Goal: Information Seeking & Learning: Learn about a topic

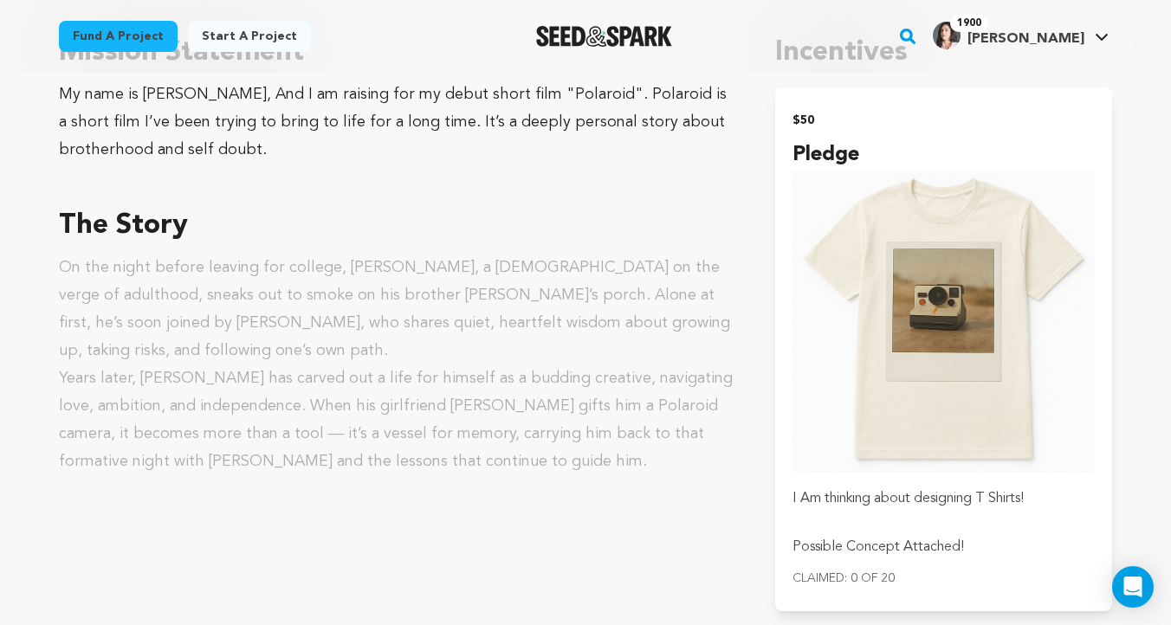
scroll to position [964, 0]
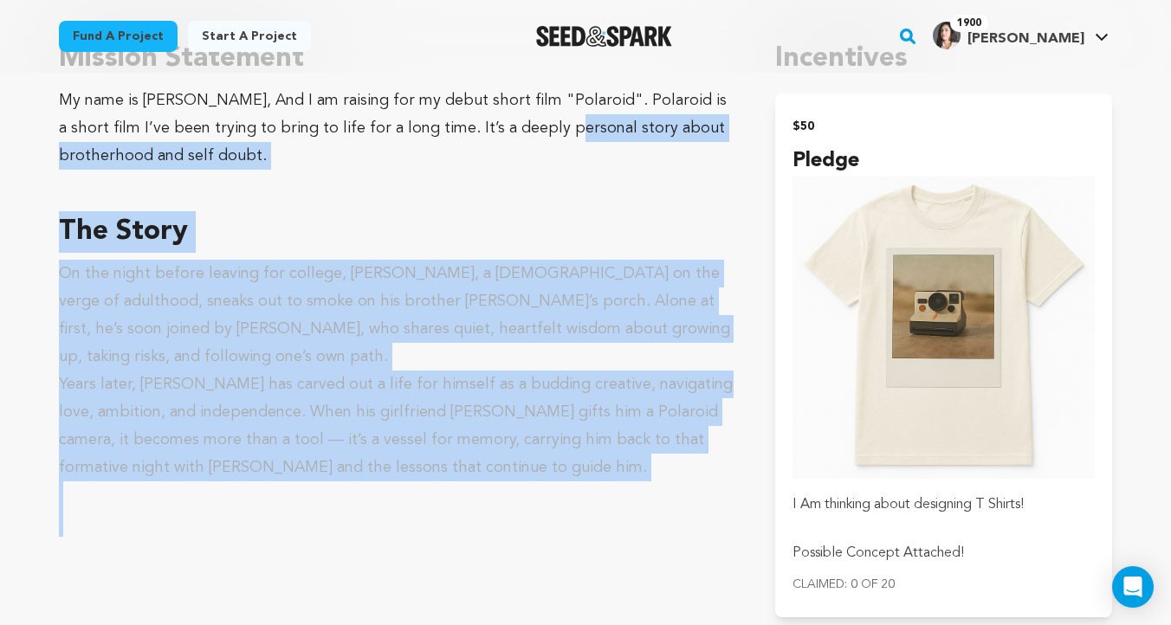
drag, startPoint x: 508, startPoint y: 494, endPoint x: 522, endPoint y: 139, distance: 354.6
click at [522, 139] on div "Mission Statement My name is Kenny Rivera, And I am raising for my debut short …" at bounding box center [396, 287] width 675 height 499
click at [456, 429] on p "Years later, Kevin has carved out a life for himself as a budding creative, nav…" at bounding box center [396, 426] width 675 height 111
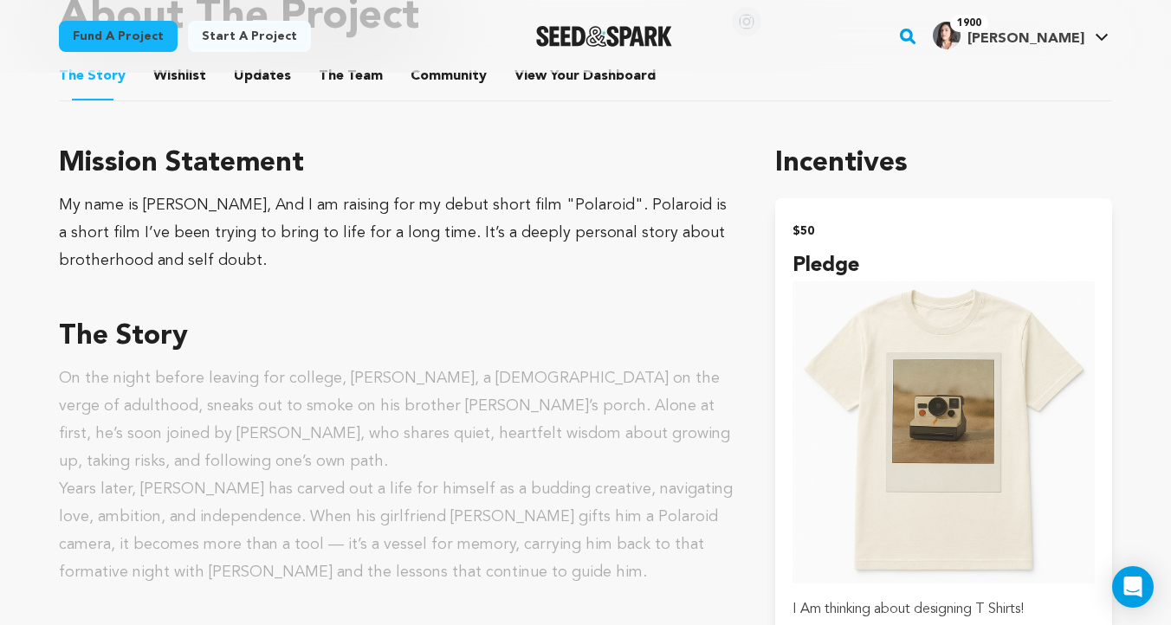
scroll to position [836, 0]
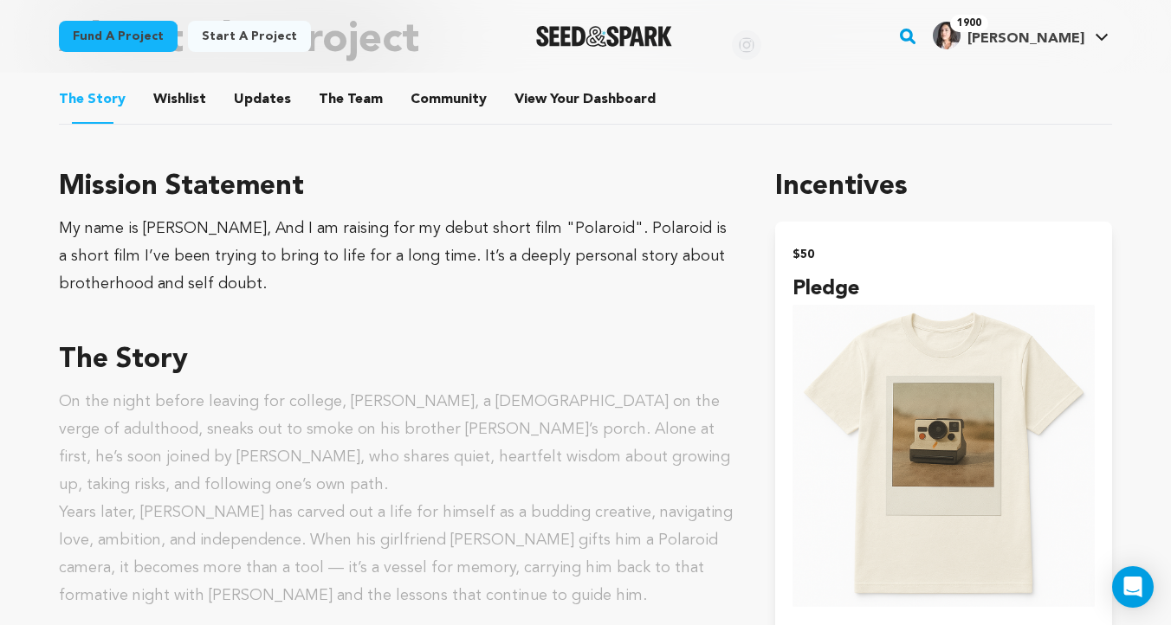
click at [183, 105] on button "Wishlist" at bounding box center [180, 103] width 42 height 42
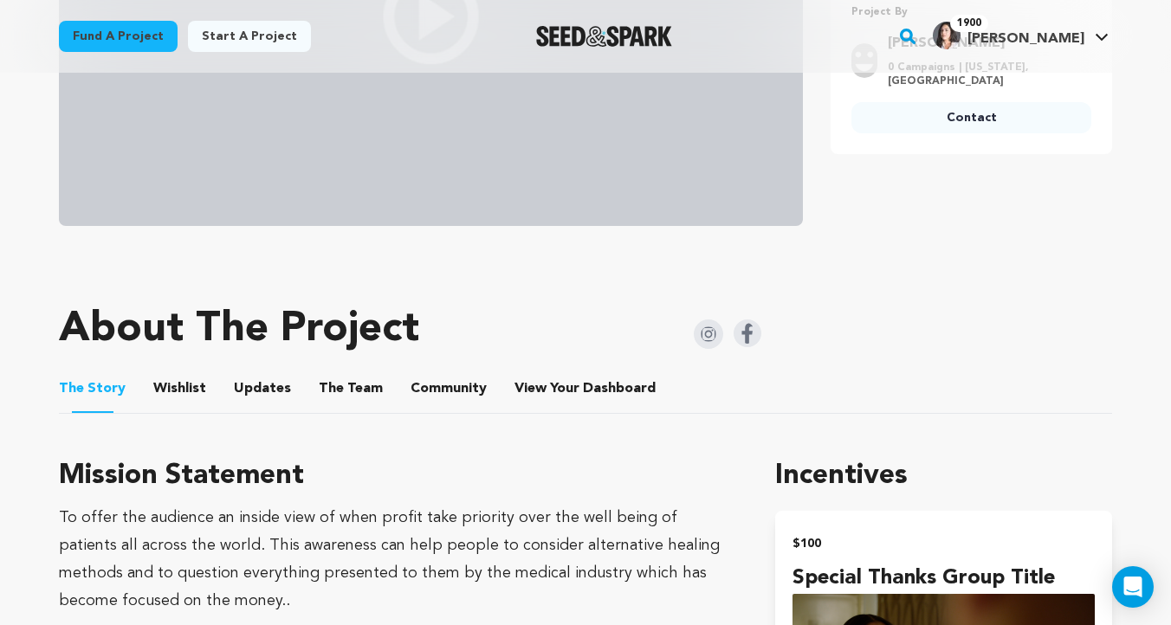
scroll to position [597, 0]
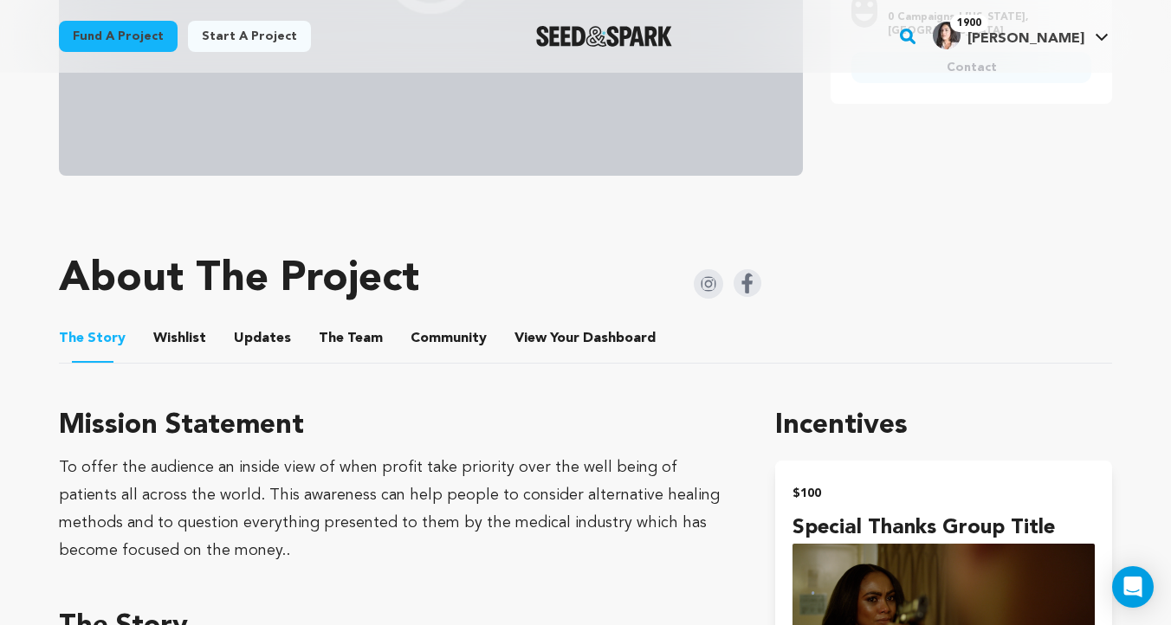
click at [181, 324] on button "Wishlist" at bounding box center [180, 342] width 42 height 42
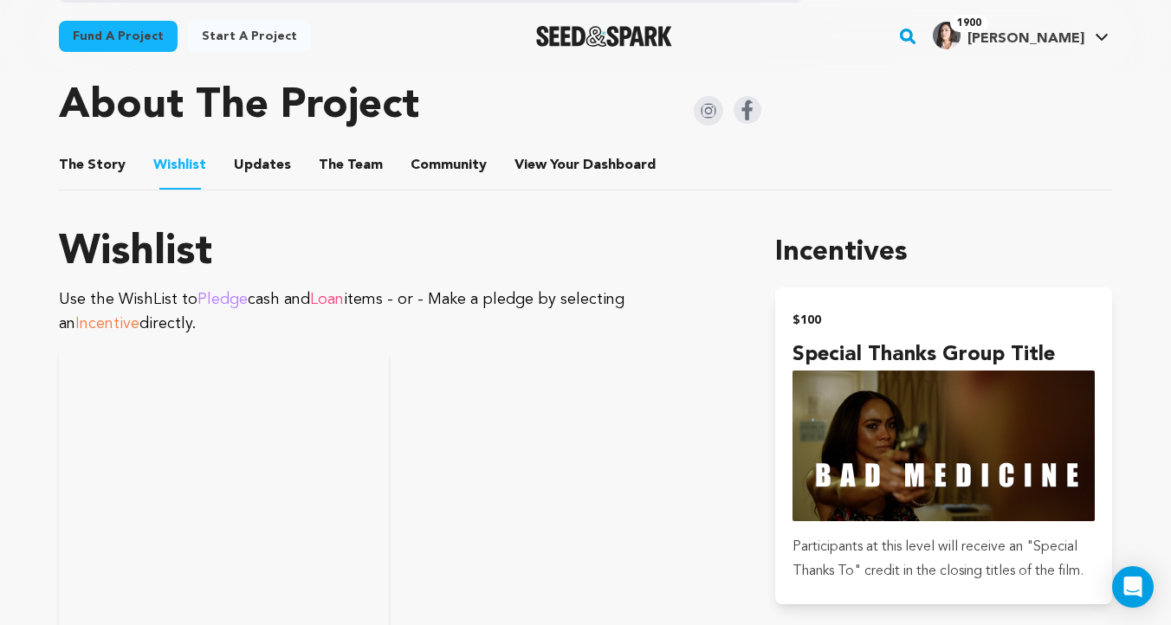
scroll to position [767, 0]
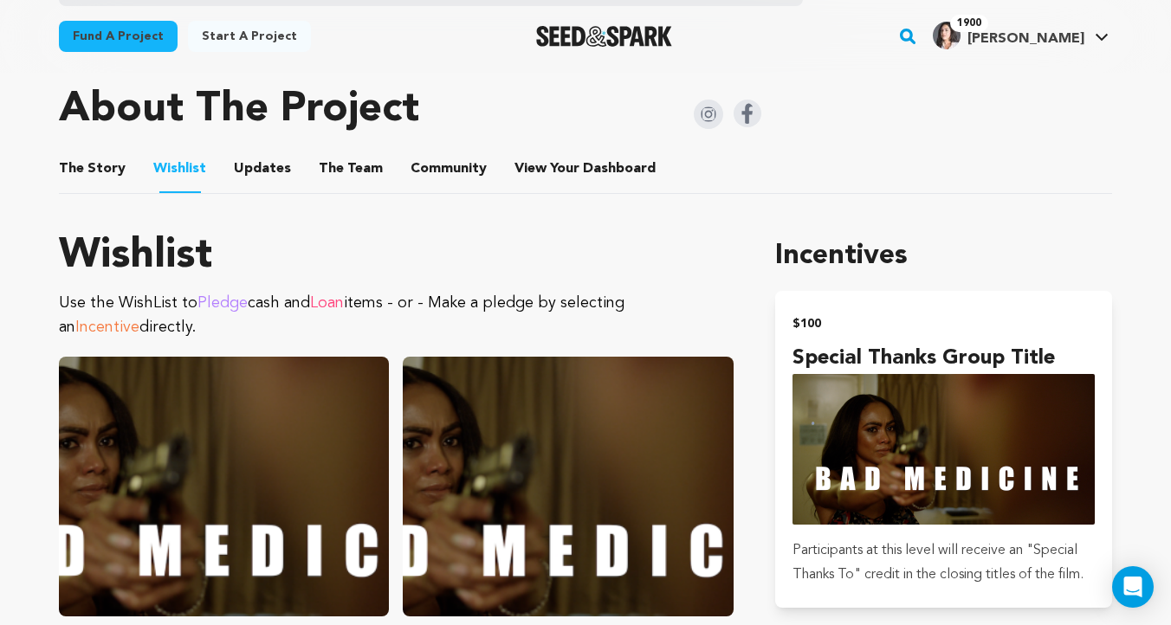
click at [106, 174] on button "The Story" at bounding box center [93, 173] width 42 height 42
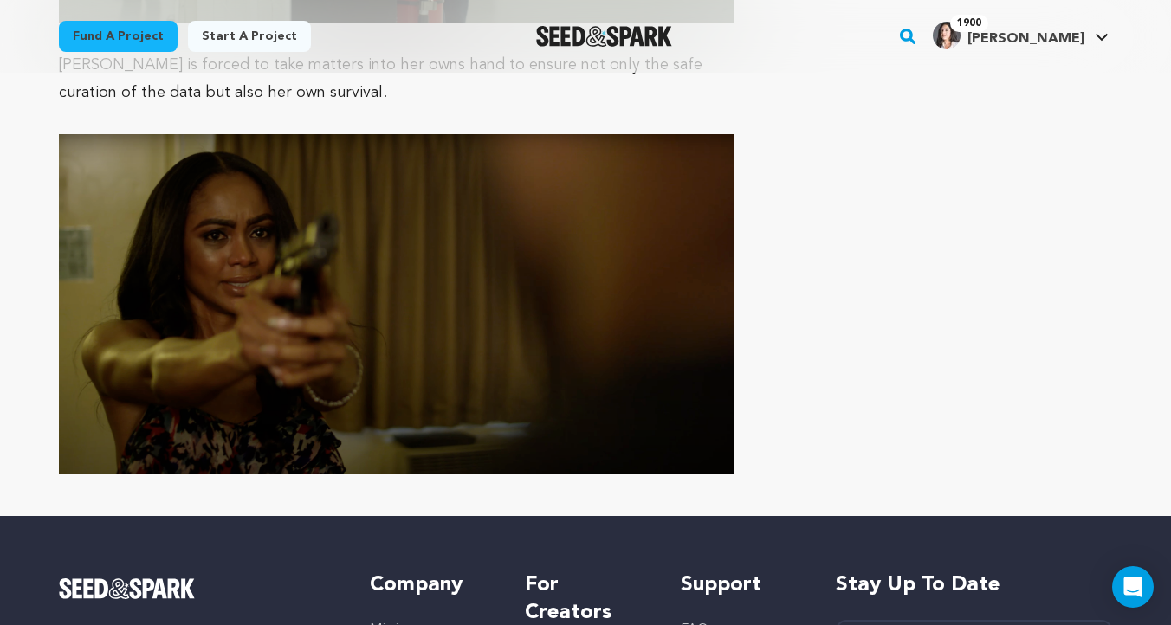
scroll to position [5018, 0]
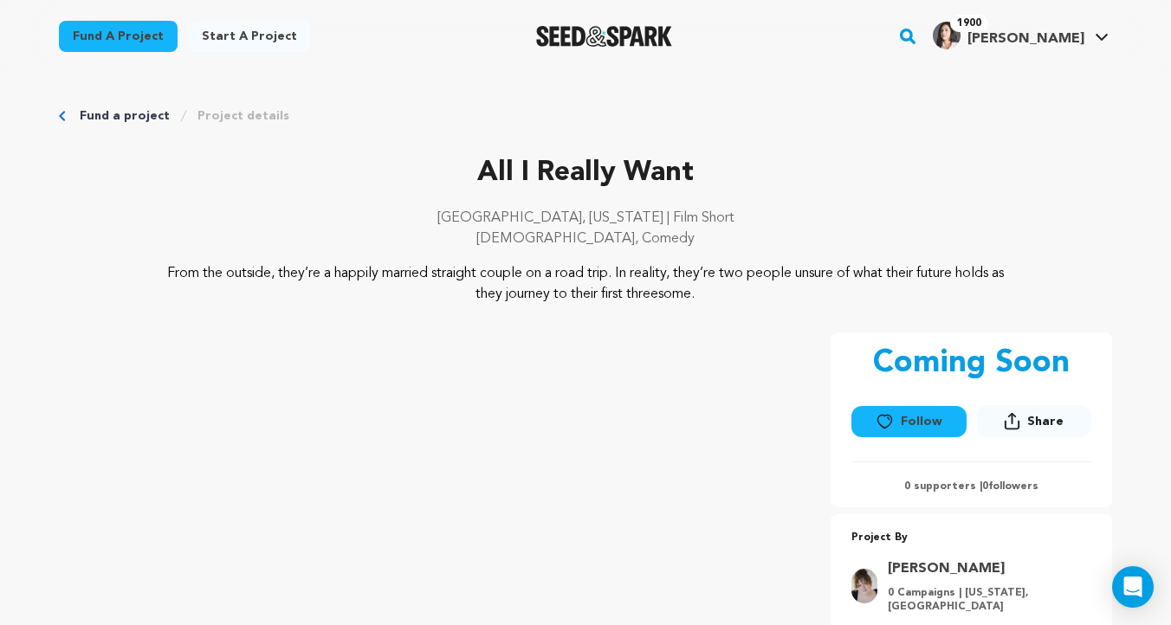
click at [805, 202] on div "All I Really Want Los Angeles, California | Film Short LGBTQ, Comedy" at bounding box center [585, 207] width 1053 height 111
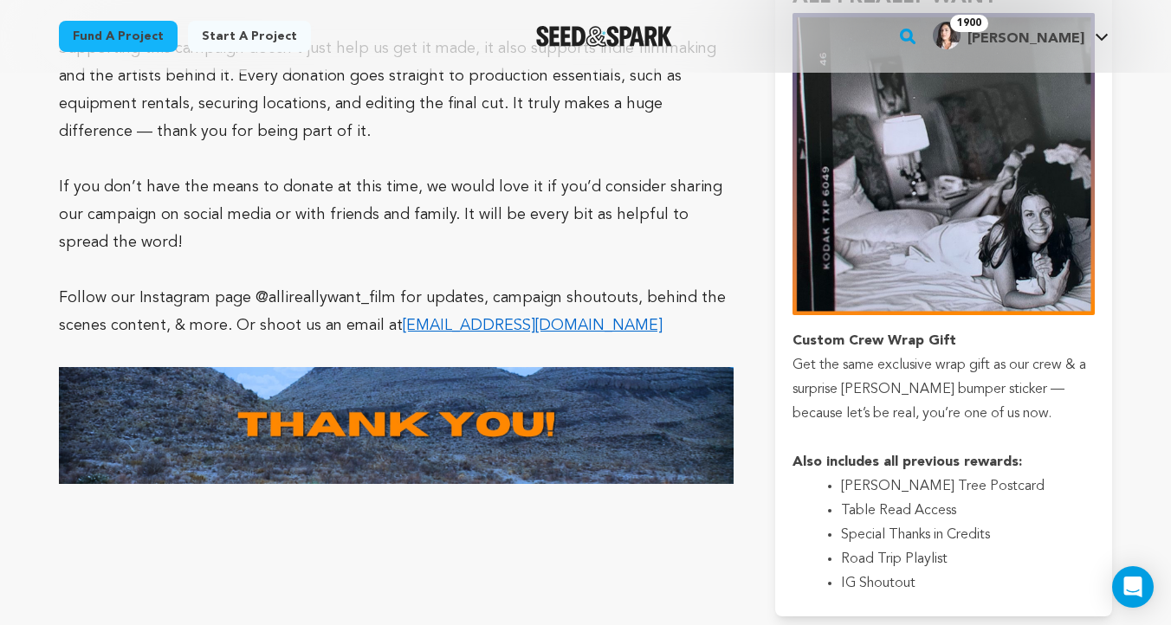
scroll to position [4214, 0]
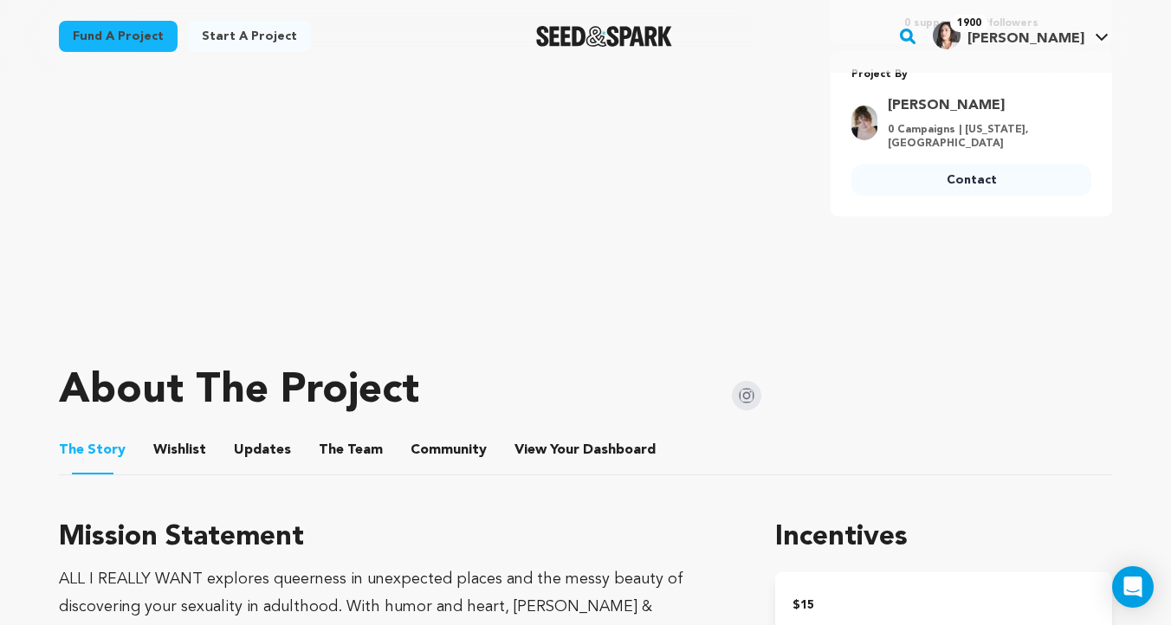
click at [170, 457] on button "Wishlist" at bounding box center [180, 454] width 42 height 42
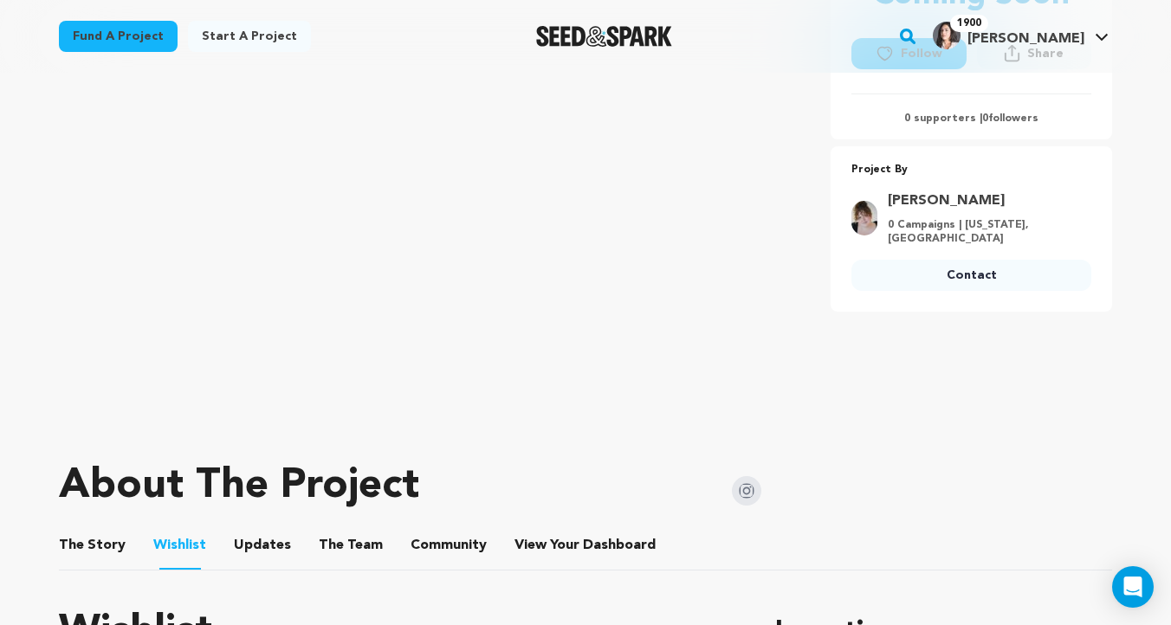
scroll to position [350, 0]
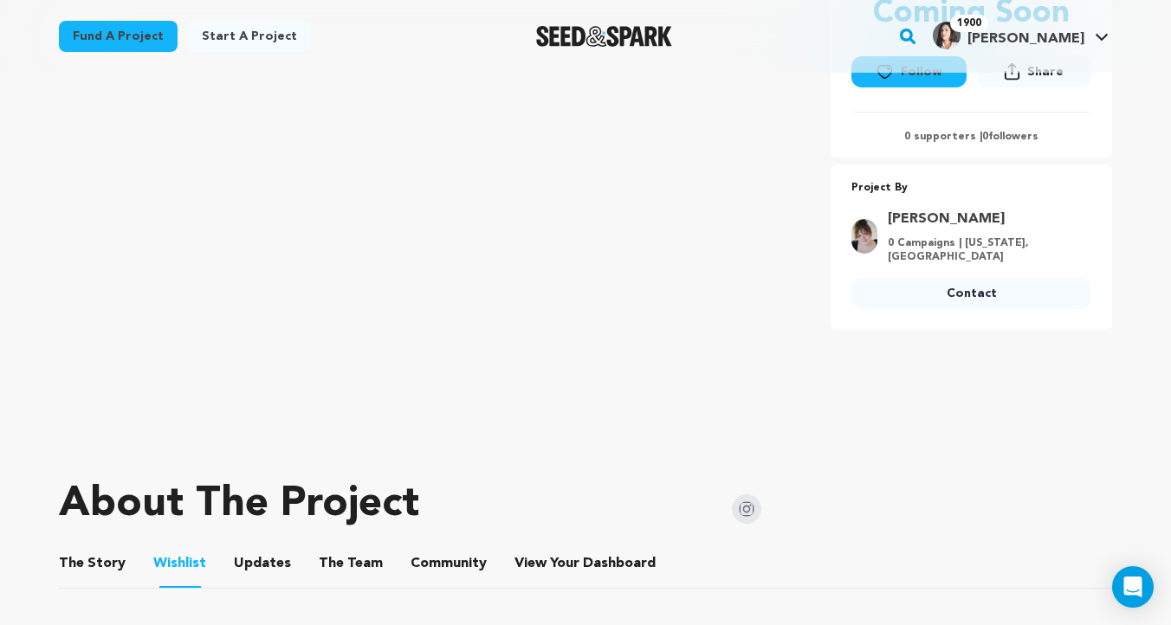
click at [94, 560] on button "The Story" at bounding box center [93, 568] width 42 height 42
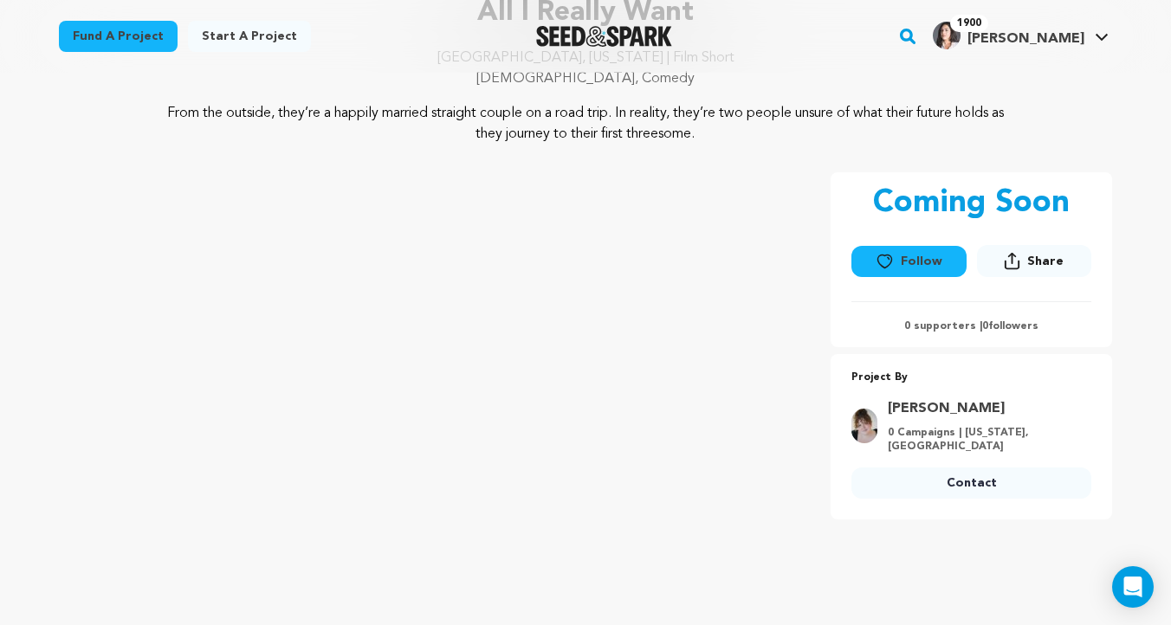
scroll to position [243, 0]
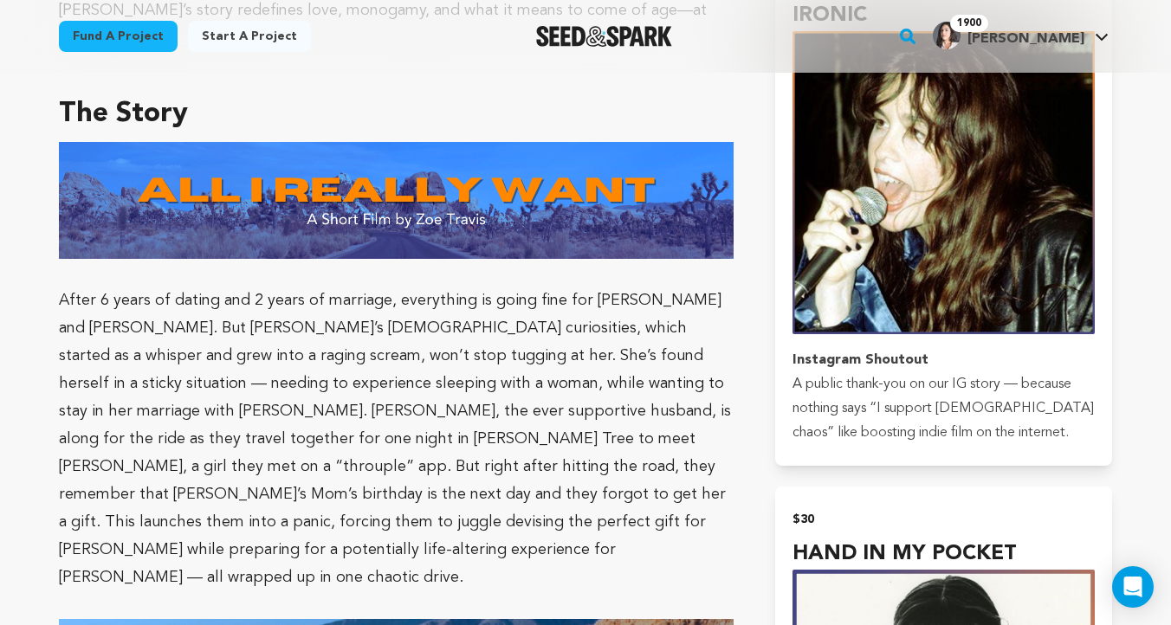
scroll to position [659, 0]
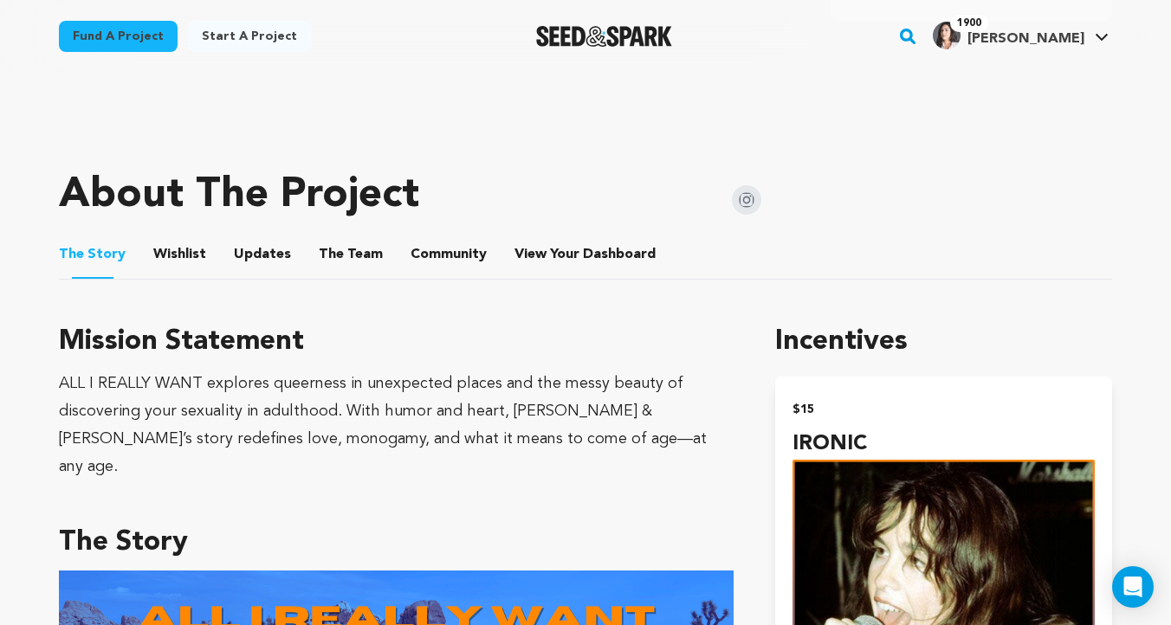
click at [344, 249] on button "The Team" at bounding box center [351, 258] width 42 height 42
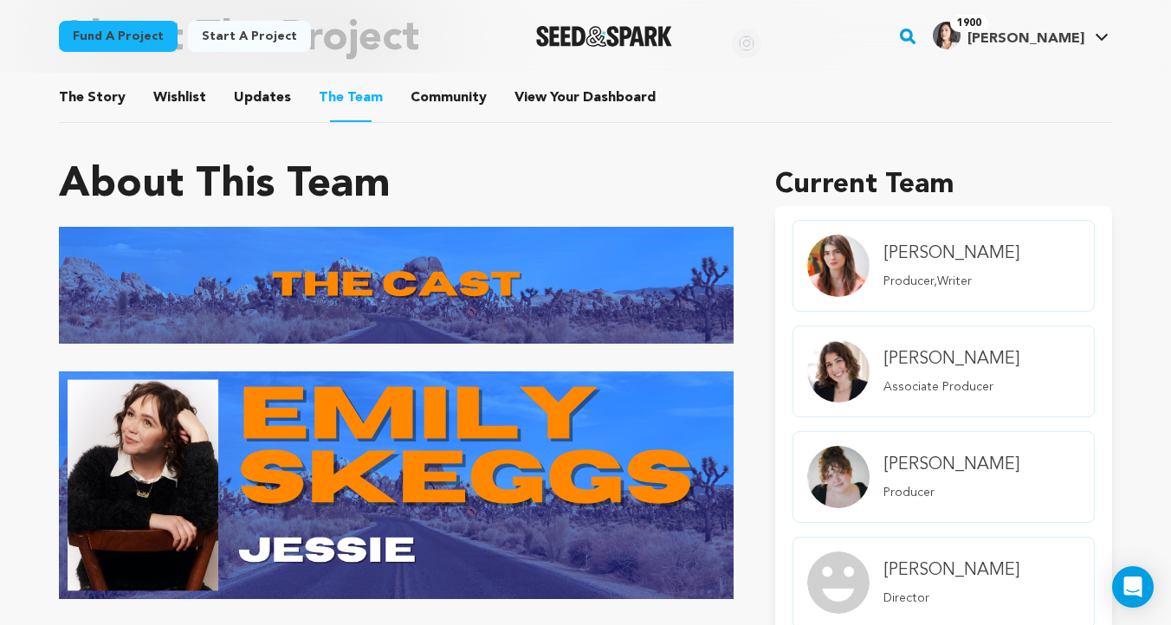
scroll to position [629, 0]
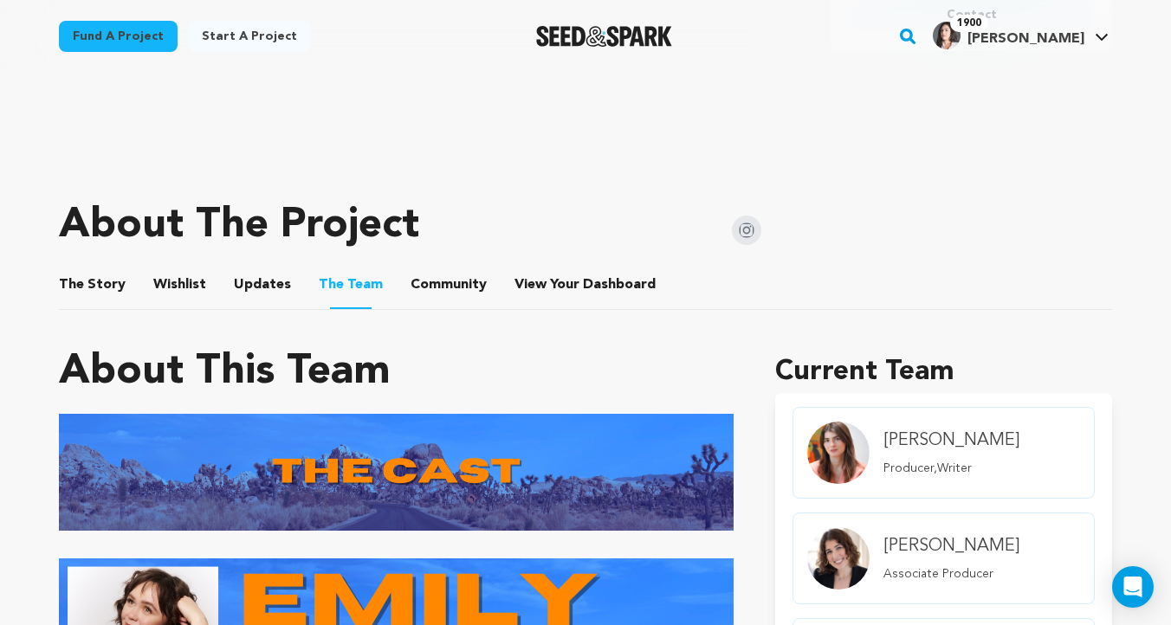
click at [79, 266] on li "The Story The Story" at bounding box center [92, 285] width 67 height 49
click at [79, 268] on button "The Story" at bounding box center [93, 289] width 42 height 42
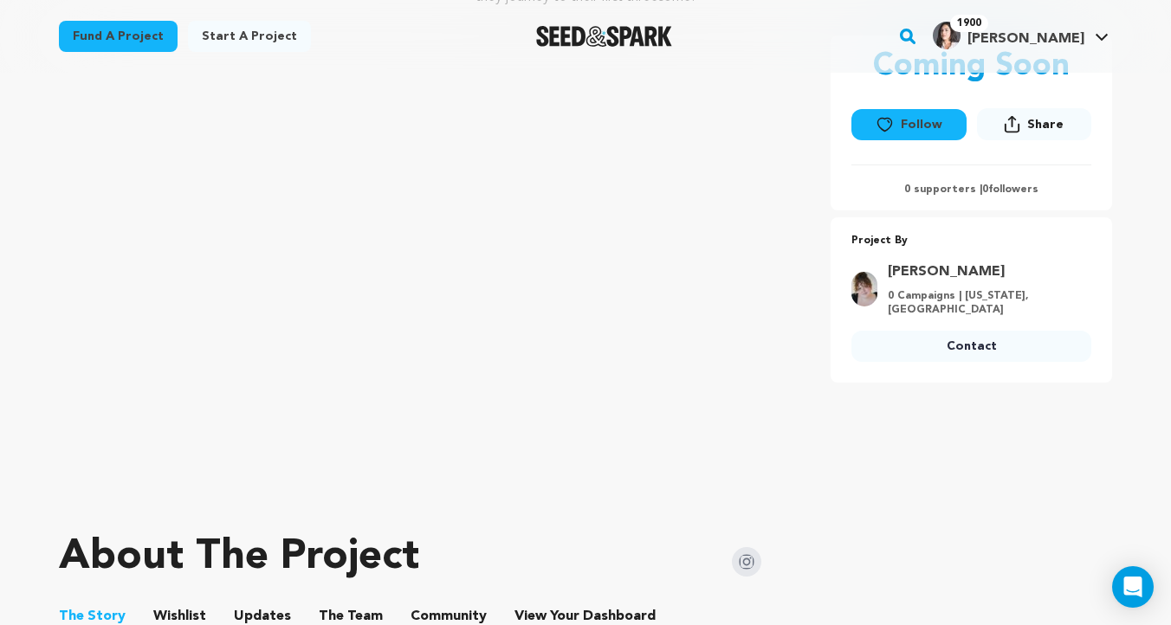
scroll to position [256, 0]
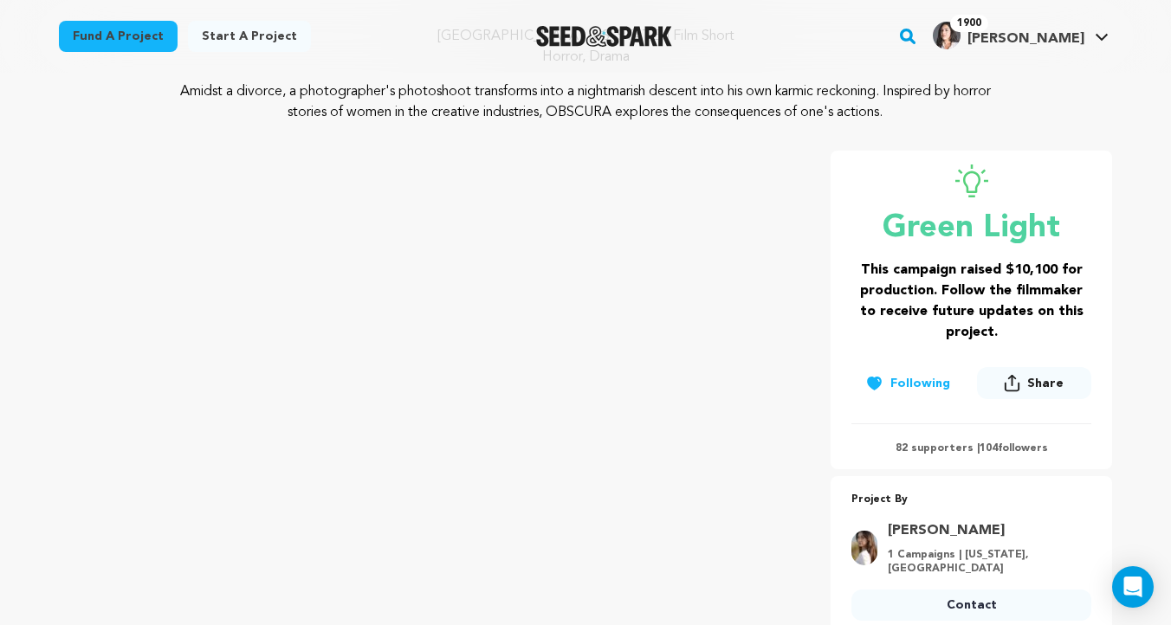
scroll to position [197, 0]
